Goal: Find specific page/section: Find specific page/section

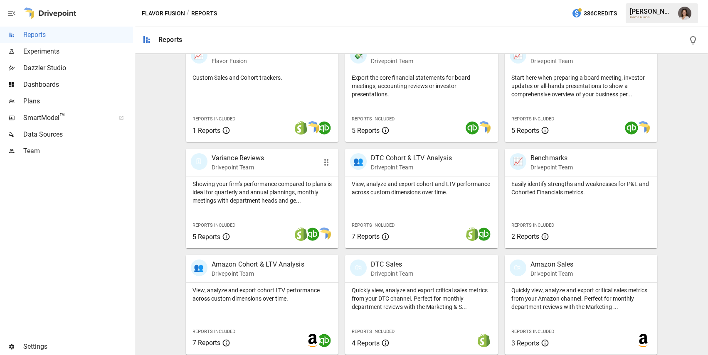
scroll to position [188, 0]
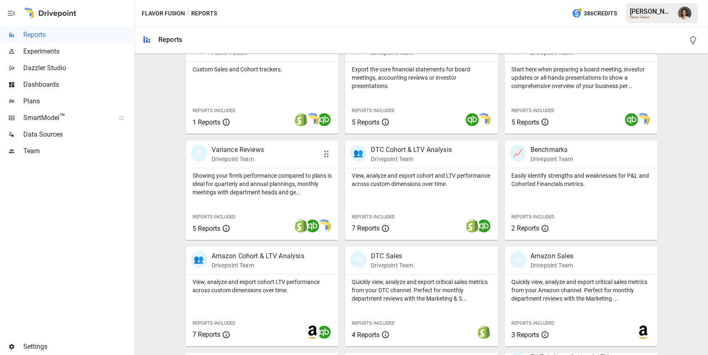
click at [243, 194] on p "Showing your firm's performance compared to plans is ideal for quarterly and an…" at bounding box center [262, 184] width 140 height 25
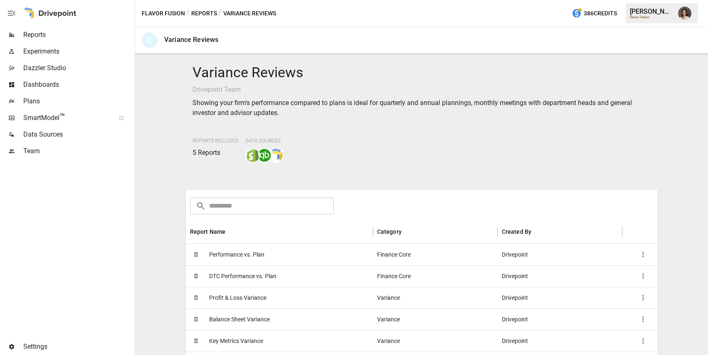
click at [206, 14] on button "Reports" at bounding box center [204, 13] width 26 height 10
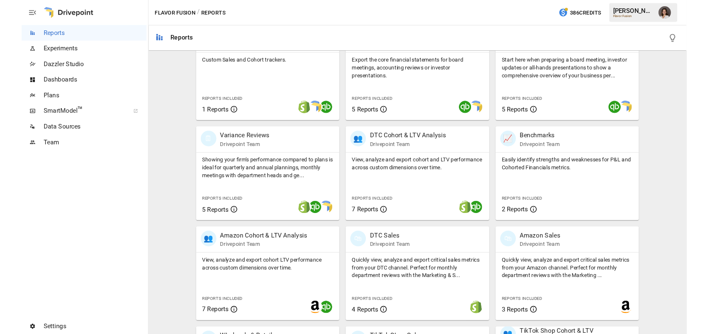
scroll to position [194, 0]
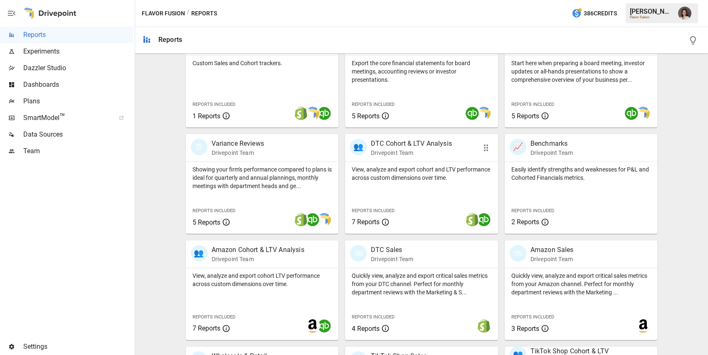
click at [435, 191] on div "View, analyze and export cohort and LTV performance across custom dimensions ov…" at bounding box center [421, 198] width 153 height 72
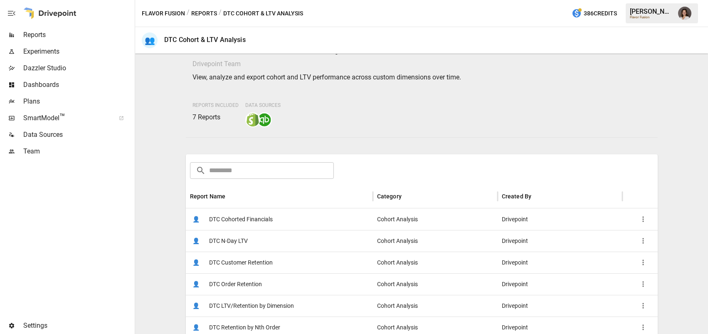
scroll to position [32, 0]
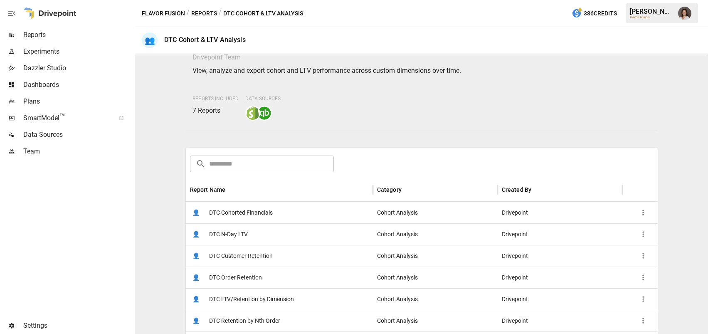
click at [300, 218] on div "👤 DTC Cohorted Financials" at bounding box center [279, 212] width 187 height 22
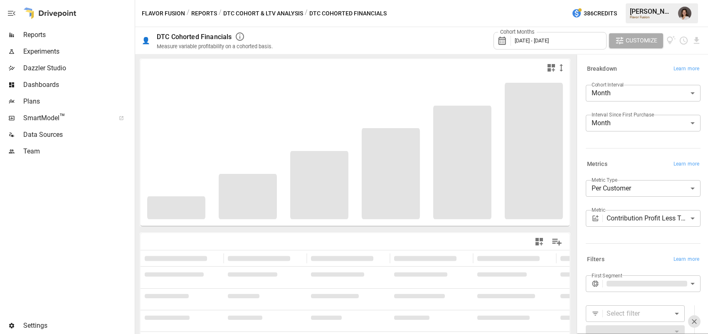
click at [642, 0] on body "**********" at bounding box center [354, 0] width 708 height 0
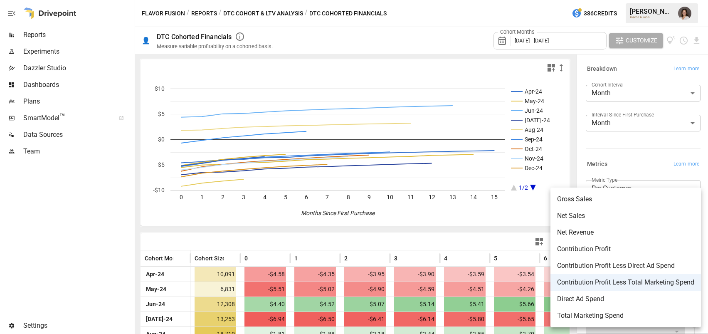
click at [644, 166] on div at bounding box center [354, 167] width 708 height 334
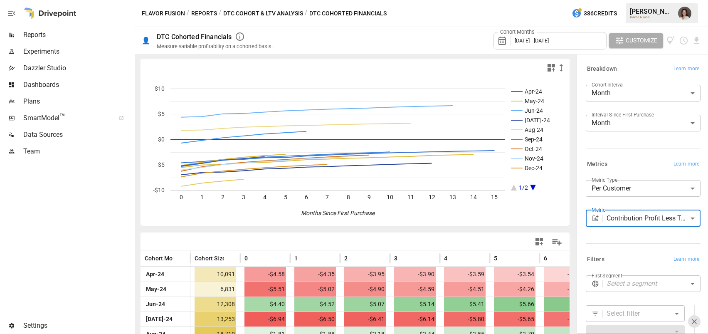
click at [630, 0] on body "Reports Experiments Dazzler Studio Dashboards Plans SmartModel ™ Data Sources T…" at bounding box center [354, 0] width 708 height 0
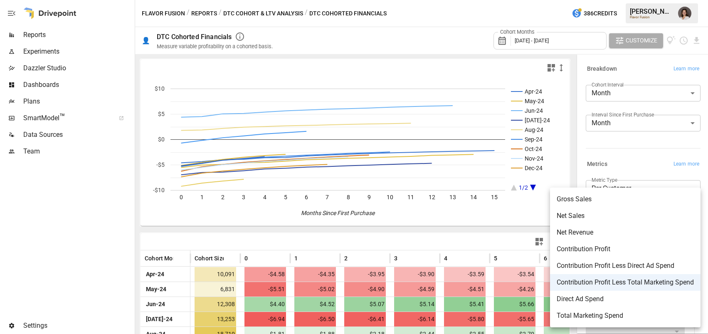
click at [200, 12] on div at bounding box center [354, 167] width 708 height 334
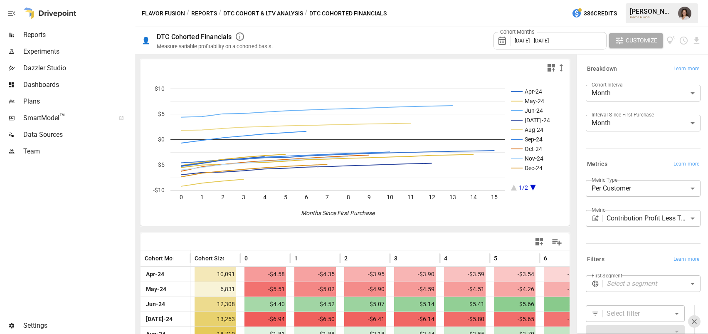
click at [205, 11] on button "Reports" at bounding box center [204, 13] width 26 height 10
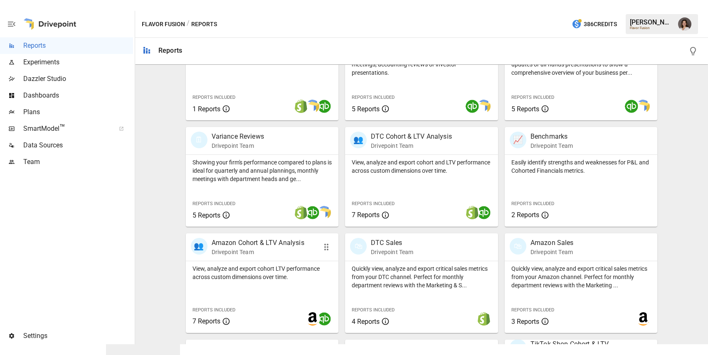
scroll to position [218, 0]
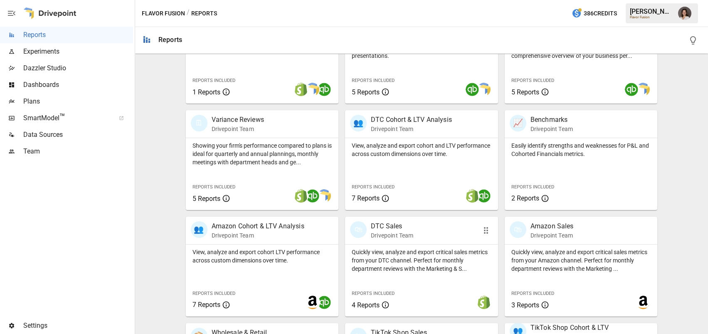
click at [415, 249] on p "Quickly view, analyze and export critical sales metrics from your DTC channel. …" at bounding box center [421, 260] width 140 height 25
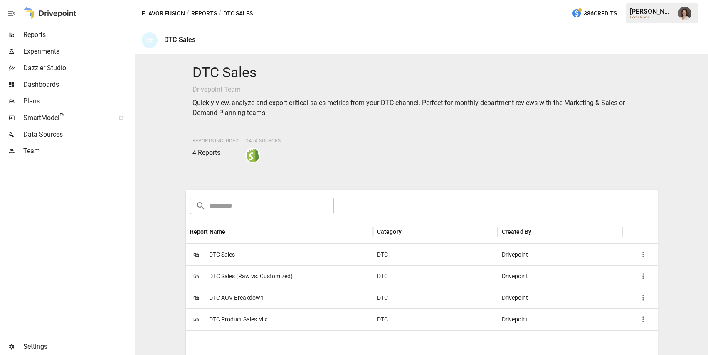
click at [199, 12] on button "Reports" at bounding box center [204, 13] width 26 height 10
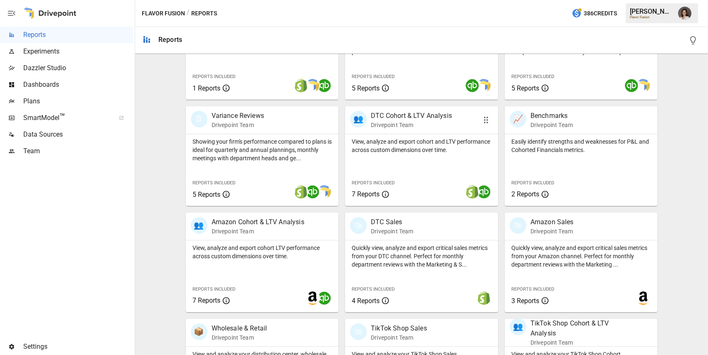
scroll to position [223, 0]
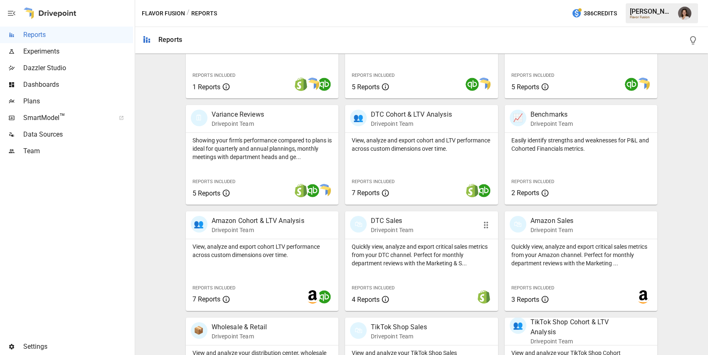
click at [402, 245] on p "Quickly view, analyze and export critical sales metrics from your DTC channel. …" at bounding box center [421, 255] width 140 height 25
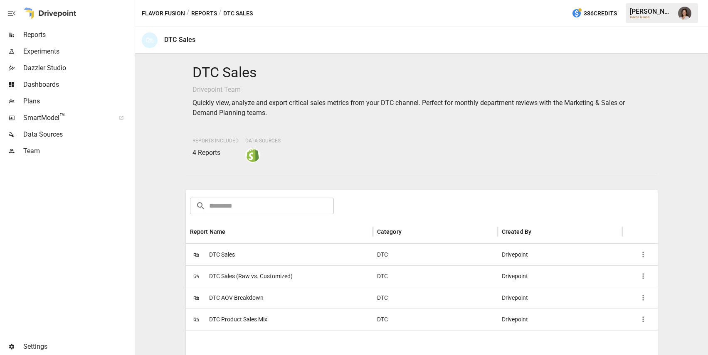
click at [194, 15] on button "Reports" at bounding box center [204, 13] width 26 height 10
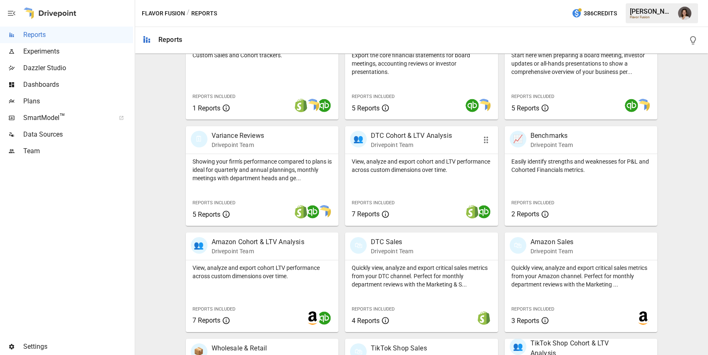
scroll to position [240, 0]
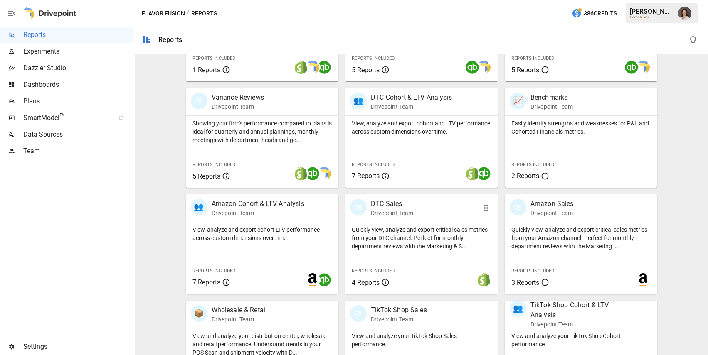
click at [405, 224] on div "Quickly view, analyze and export critical sales metrics from your DTC channel. …" at bounding box center [421, 236] width 153 height 28
